Goal: Task Accomplishment & Management: Use online tool/utility

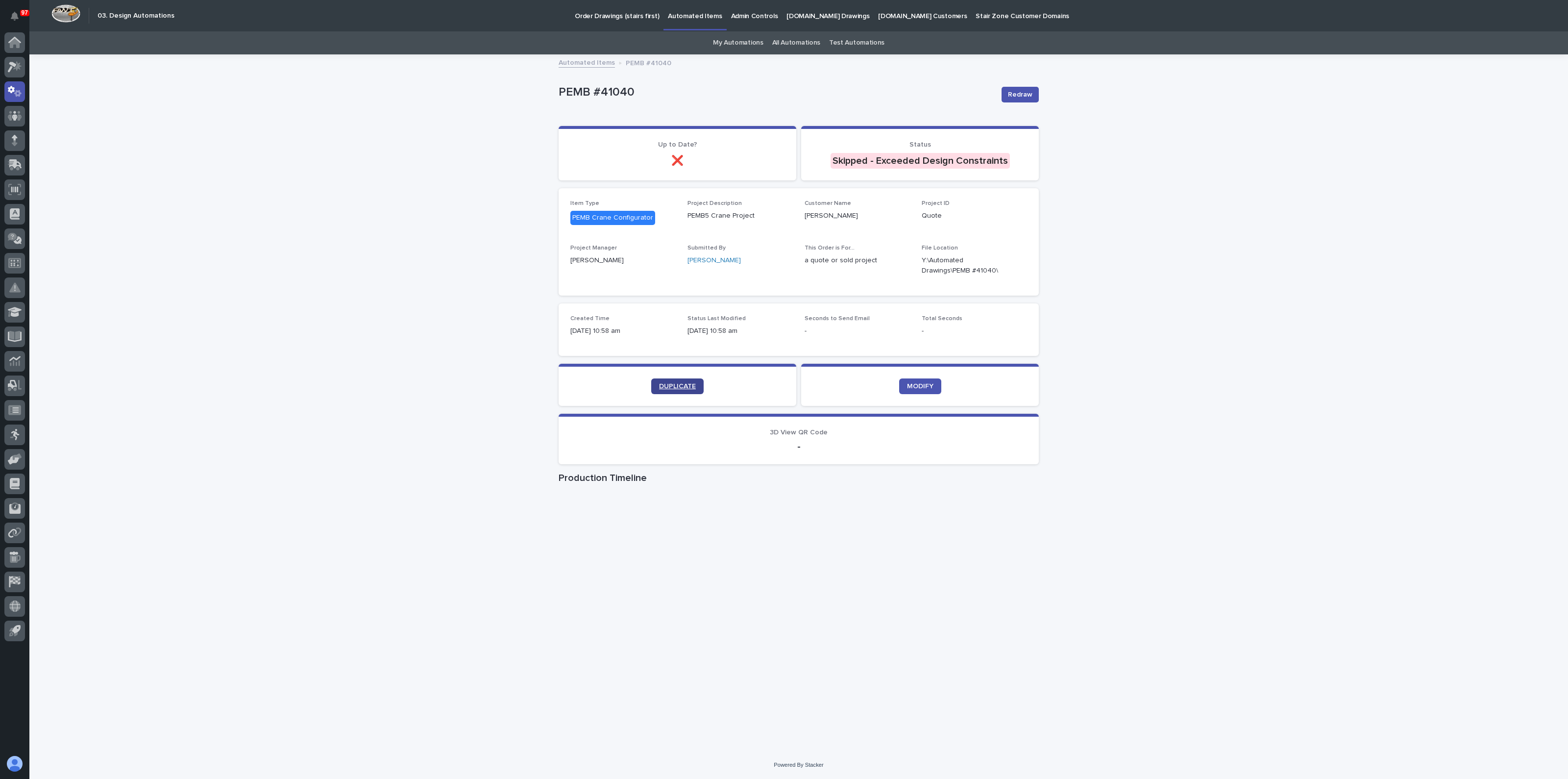
click at [687, 384] on span "DUPLICATE" at bounding box center [677, 386] width 37 height 7
click at [1017, 267] on icon "button" at bounding box center [1015, 266] width 7 height 7
click at [741, 40] on link "My Automations" at bounding box center [738, 43] width 51 height 23
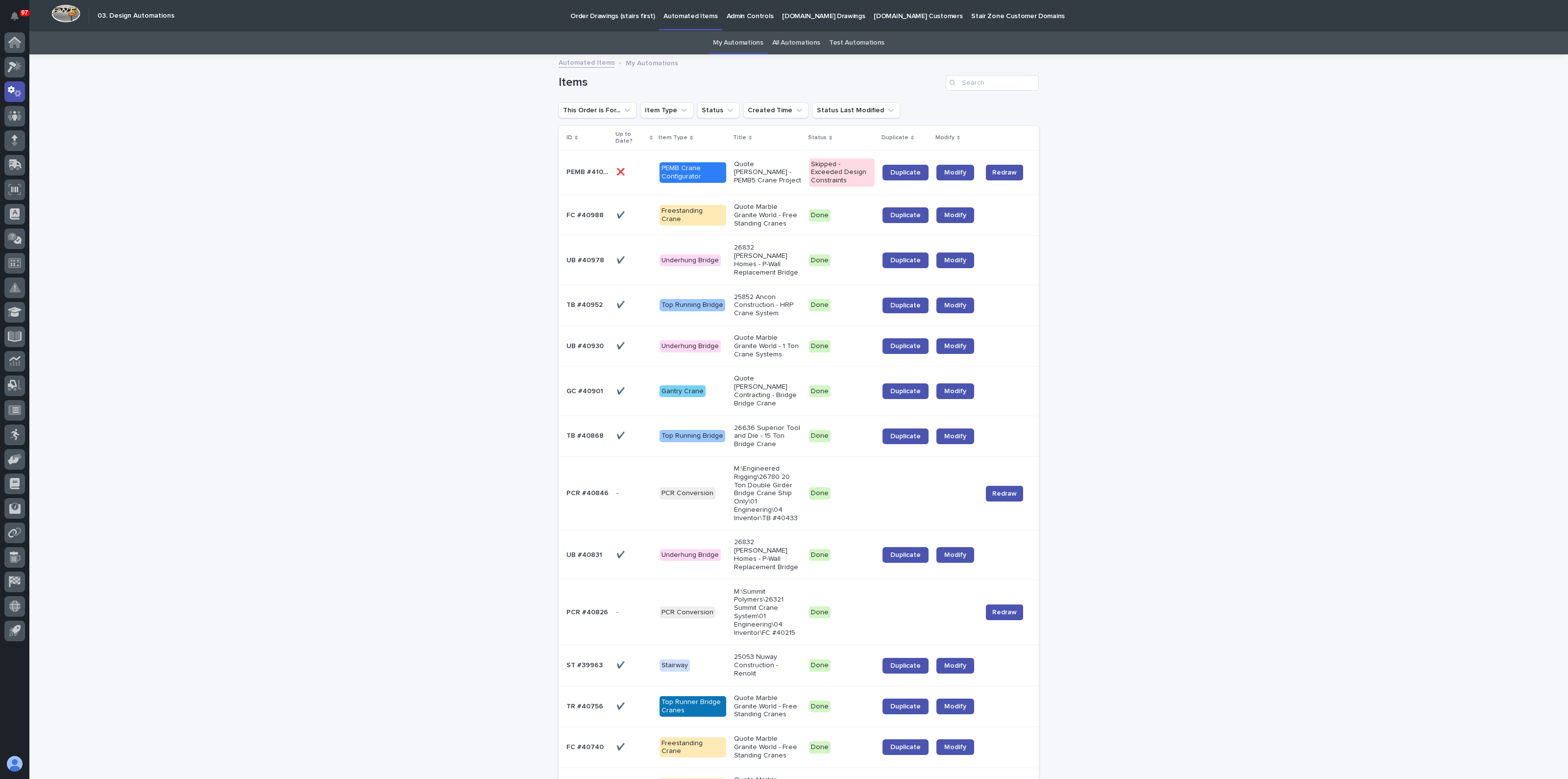
click at [769, 167] on p "Quote Jason Brooks - PEMB5 Crane Project" at bounding box center [768, 172] width 68 height 24
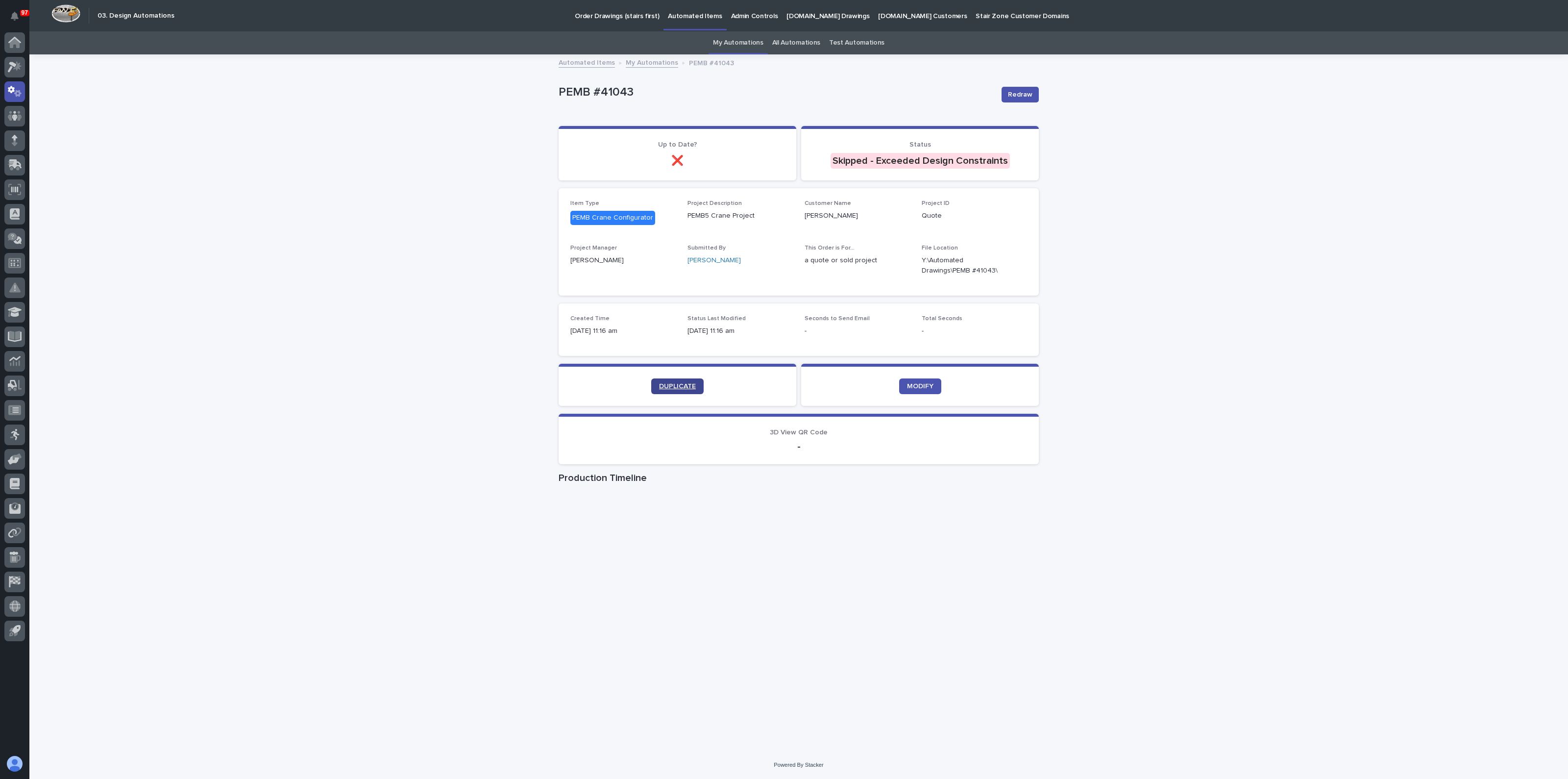
click at [685, 389] on span "DUPLICATE" at bounding box center [677, 386] width 37 height 7
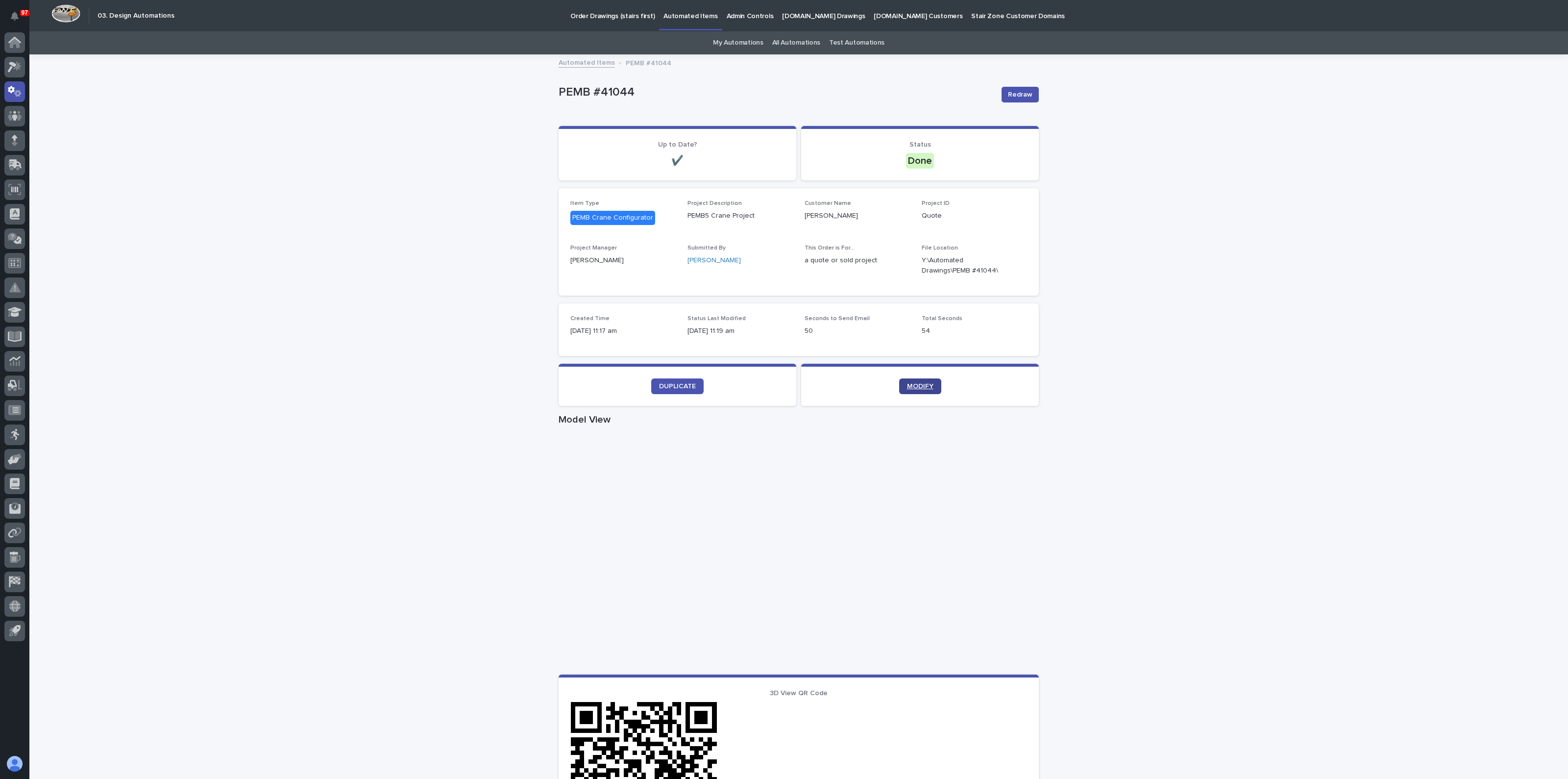
click at [905, 389] on link "MODIFY" at bounding box center [920, 386] width 42 height 16
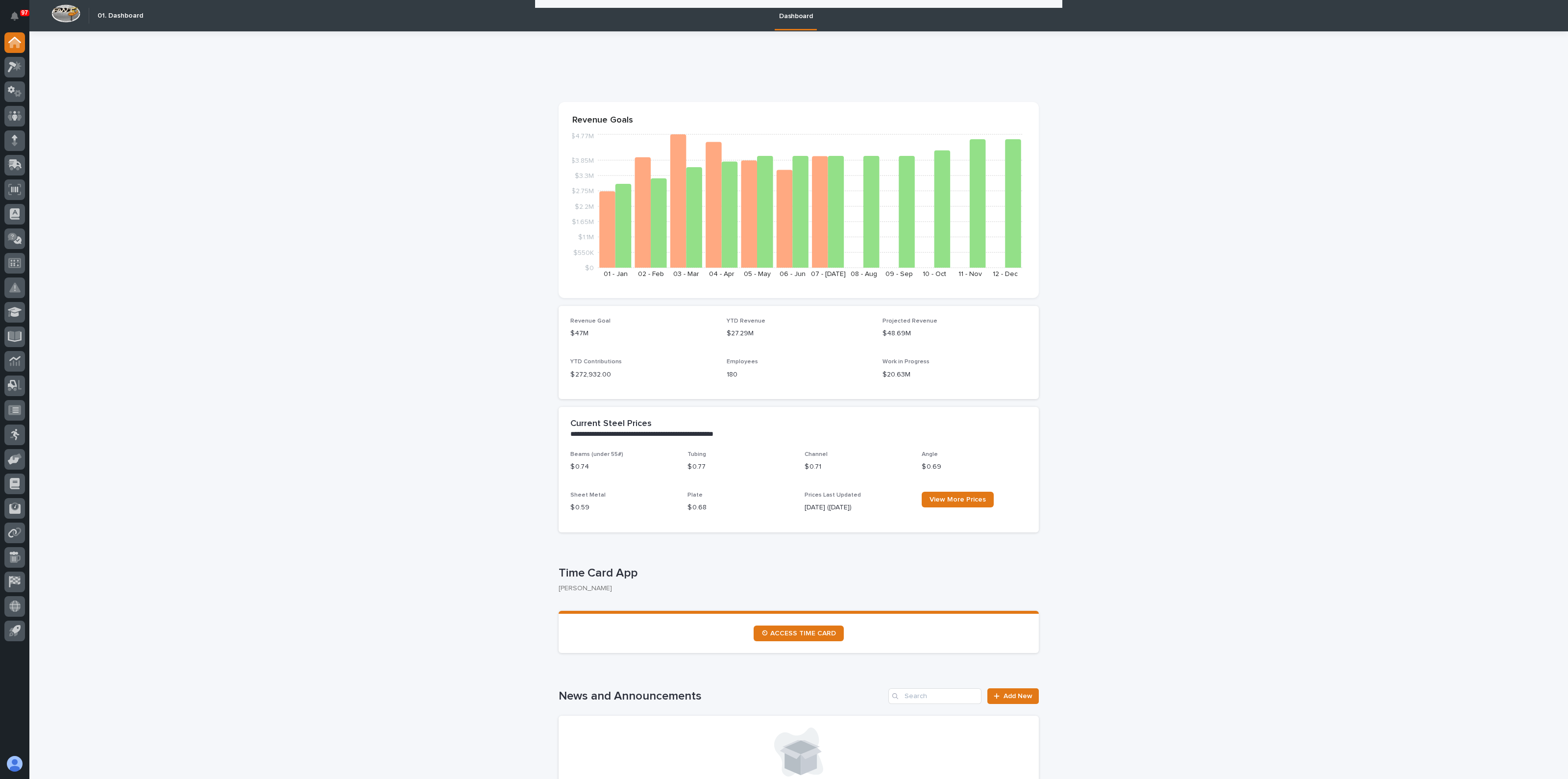
scroll to position [1226, 0]
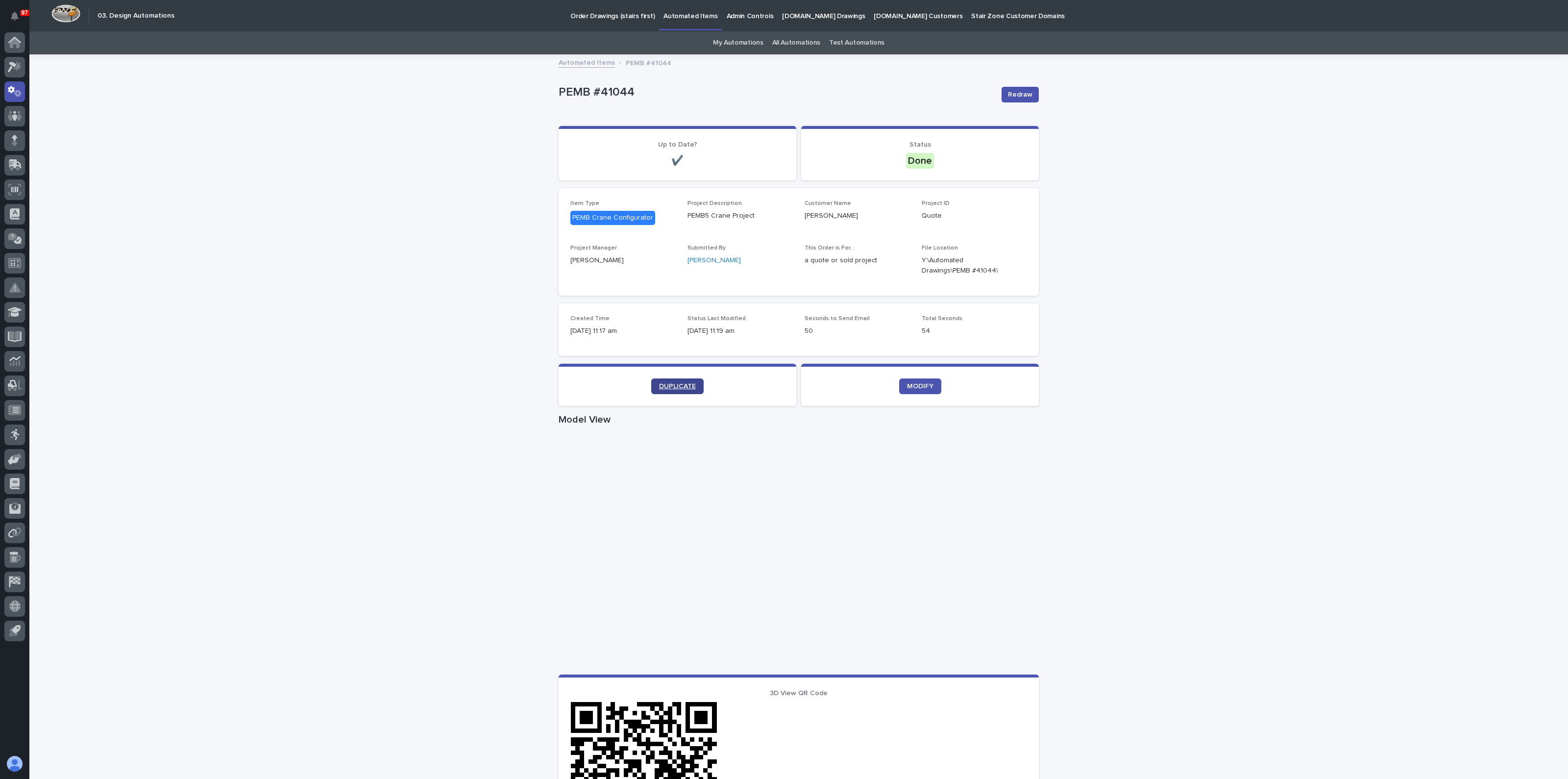
click at [693, 389] on link "DUPLICATE" at bounding box center [677, 386] width 52 height 16
click at [1012, 268] on icon "button" at bounding box center [1015, 266] width 8 height 8
